Goal: Information Seeking & Learning: Learn about a topic

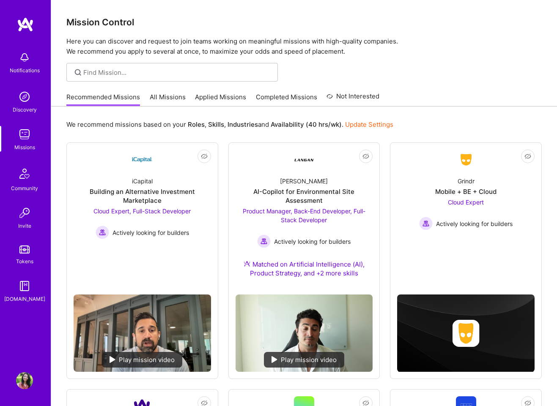
scroll to position [452, 0]
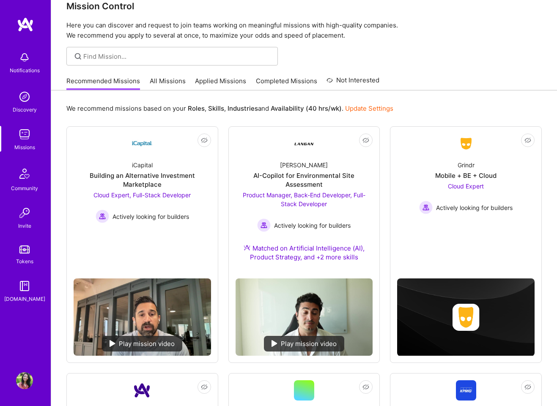
scroll to position [283, 0]
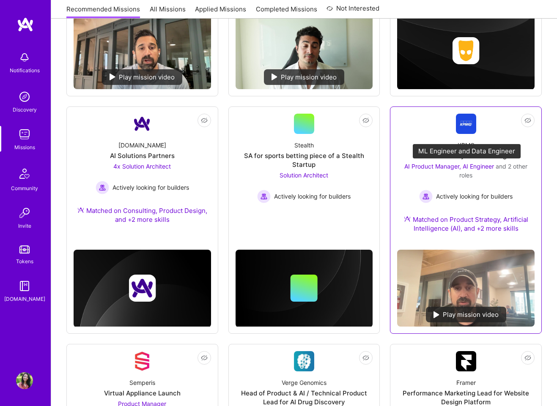
click at [464, 167] on span "AI Product Manager, AI Engineer" at bounding box center [449, 166] width 90 height 7
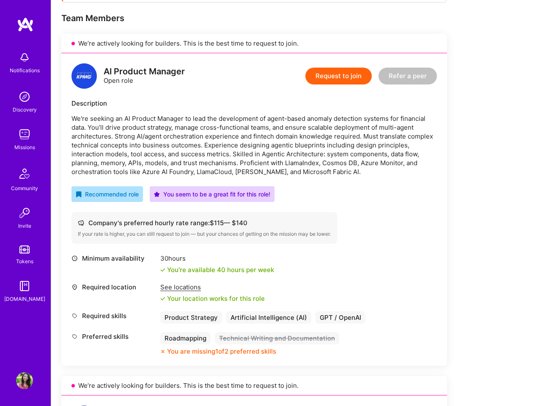
scroll to position [166, 0]
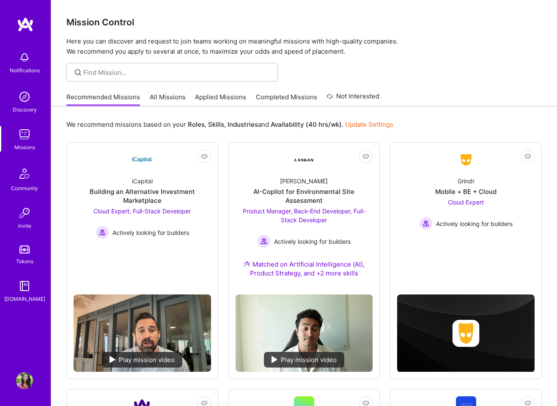
click at [173, 96] on link "All Missions" at bounding box center [168, 100] width 36 height 14
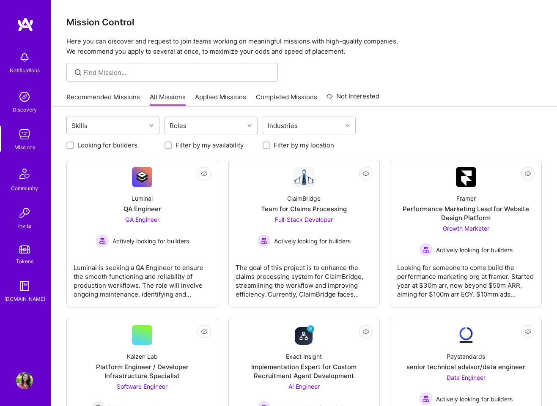
click at [142, 127] on div "Skills" at bounding box center [106, 125] width 79 height 17
click at [143, 126] on div "Skills" at bounding box center [106, 125] width 79 height 17
click at [204, 123] on div "Roles" at bounding box center [204, 125] width 79 height 17
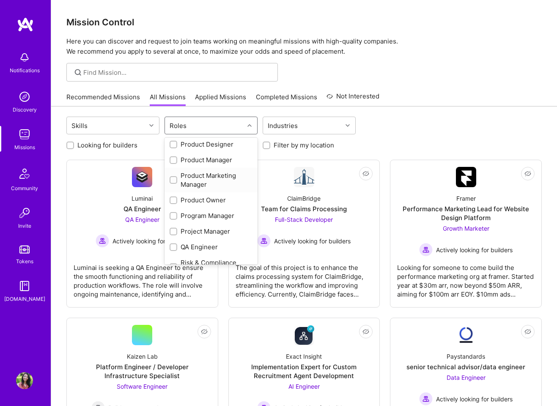
scroll to position [374, 0]
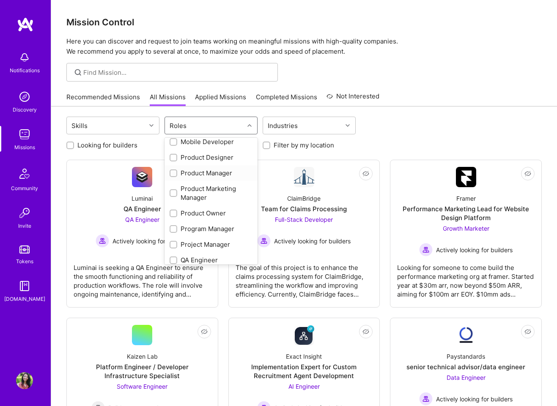
click at [172, 173] on input "checkbox" at bounding box center [174, 174] width 6 height 6
checkbox input "true"
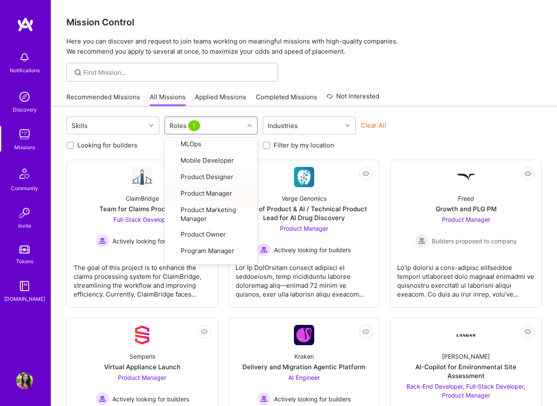
click at [457, 114] on div "Skills option Product Manager, selected. option Product Designer focused, 25 of…" at bounding box center [304, 380] width 506 height 547
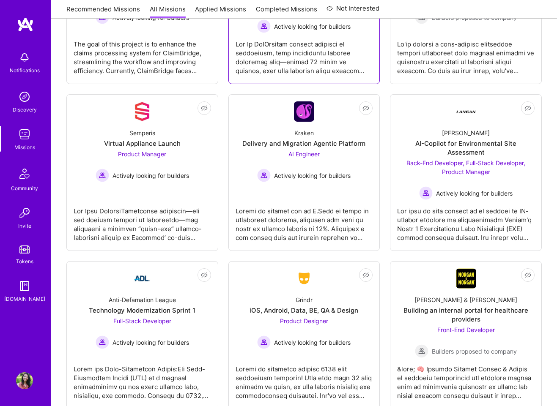
scroll to position [247, 0]
